Goal: Task Accomplishment & Management: Manage account settings

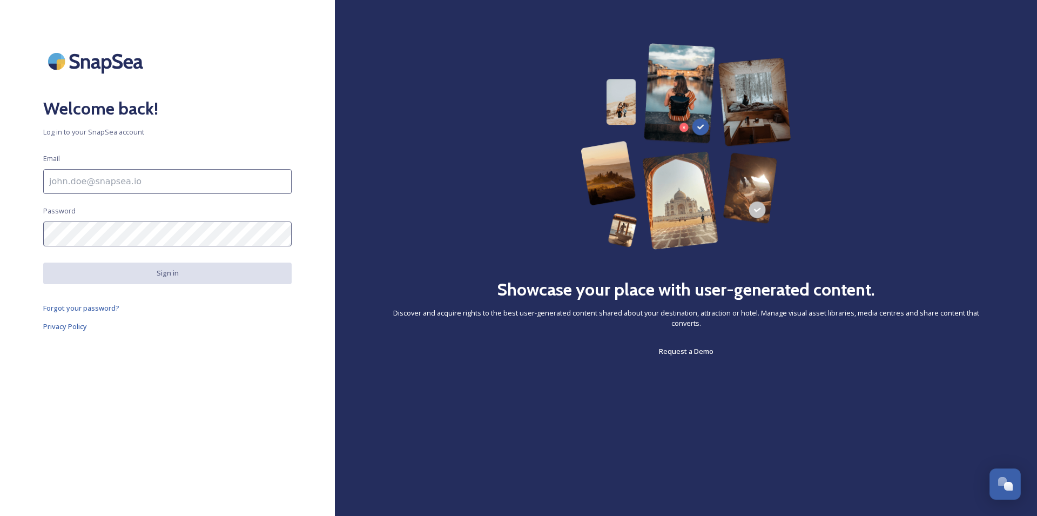
click at [165, 185] on input at bounding box center [167, 181] width 248 height 25
type input "Ivlaanderen@"
click at [151, 177] on input at bounding box center [167, 181] width 248 height 25
type input "lvlaanderen@elmar.nl"
drag, startPoint x: 193, startPoint y: 253, endPoint x: 194, endPoint y: 247, distance: 6.2
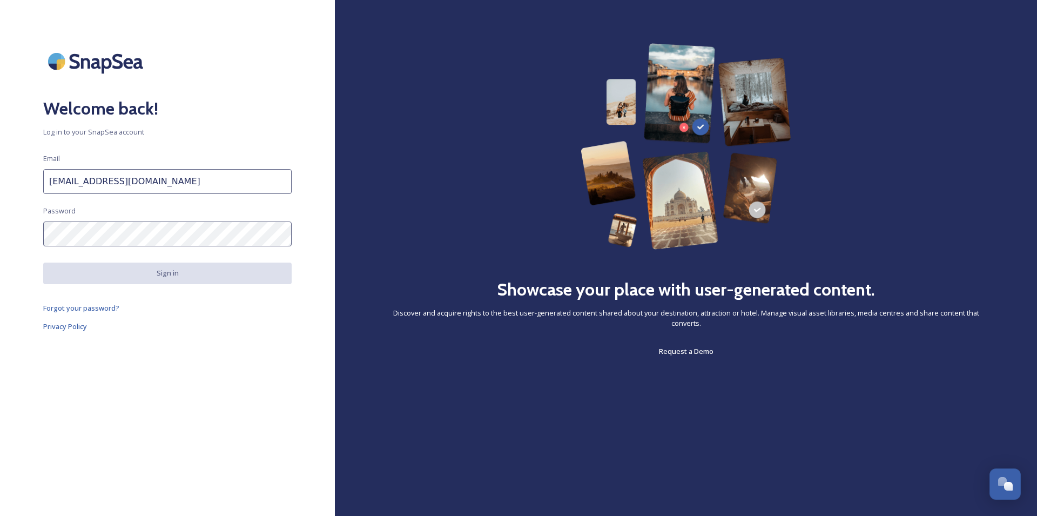
click at [194, 252] on div "Welcome back! Log in to your SnapSea account Email lvlaanderen@elmar.nl Passwor…" at bounding box center [167, 257] width 335 height 429
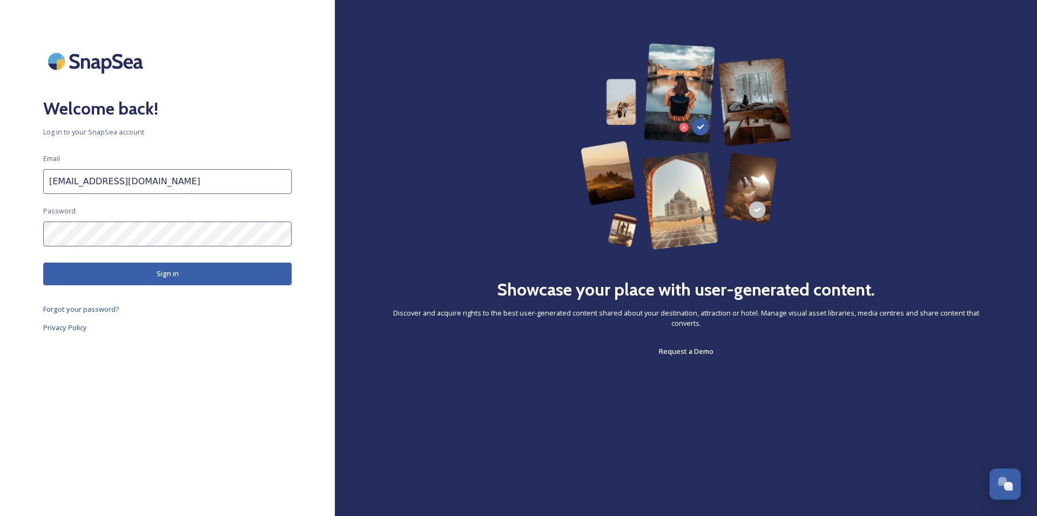
click at [197, 265] on button "Sign in" at bounding box center [167, 273] width 248 height 22
click at [243, 280] on button "Sign in" at bounding box center [167, 273] width 248 height 22
click at [192, 281] on button "Sign in" at bounding box center [167, 273] width 248 height 22
